Goal: Task Accomplishment & Management: Manage account settings

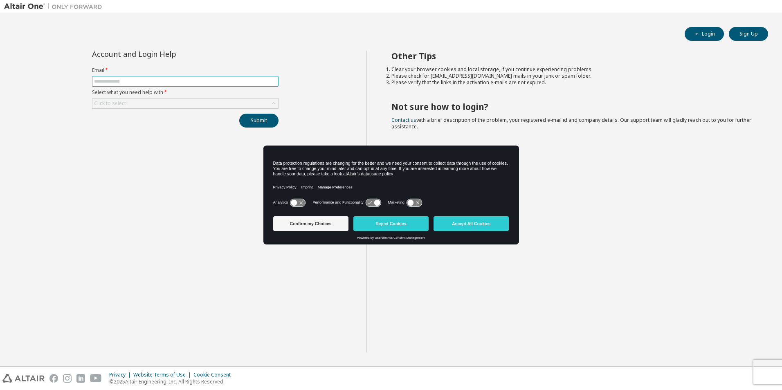
click at [171, 79] on input "text" at bounding box center [185, 81] width 183 height 7
type input "**********"
click at [158, 106] on div "Click to select" at bounding box center [185, 104] width 186 height 10
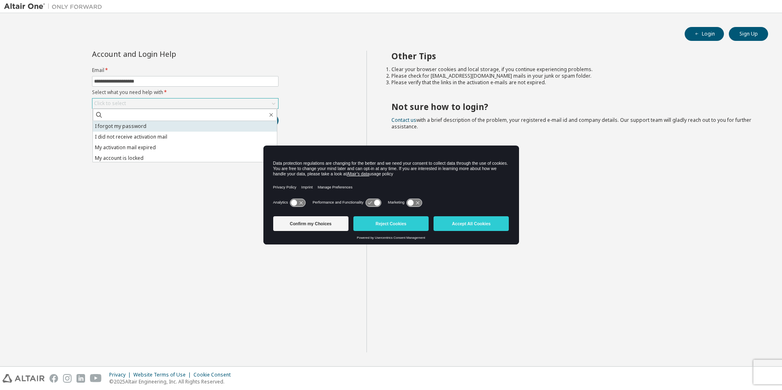
click at [140, 128] on li "I forgot my password" at bounding box center [185, 126] width 184 height 11
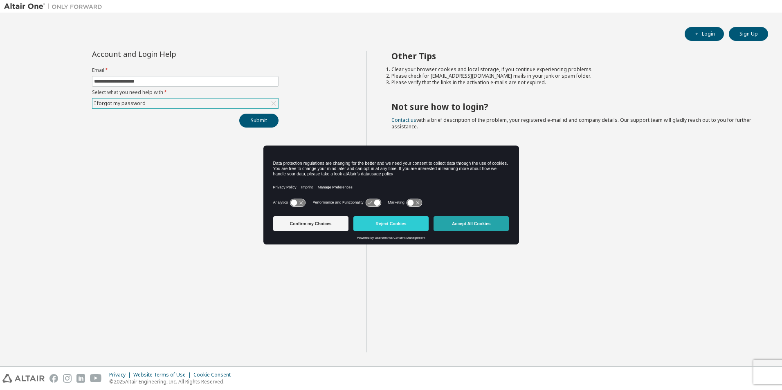
click at [478, 222] on button "Accept All Cookies" at bounding box center [471, 223] width 75 height 15
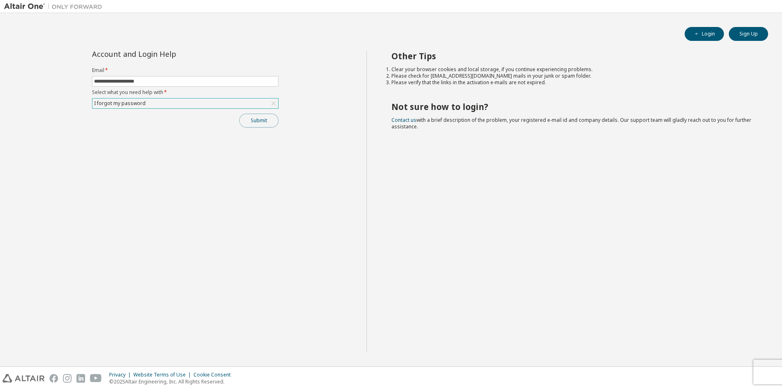
click at [266, 122] on button "Submit" at bounding box center [258, 121] width 39 height 14
click at [705, 36] on button "Login" at bounding box center [704, 34] width 39 height 14
